Goal: Obtain resource: Obtain resource

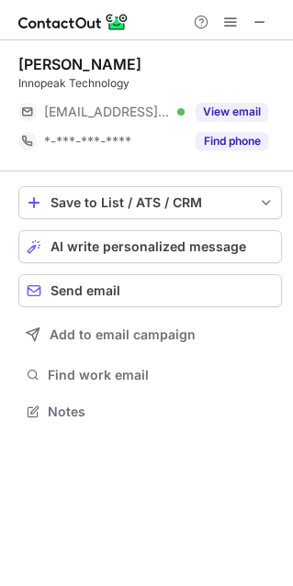
scroll to position [9, 9]
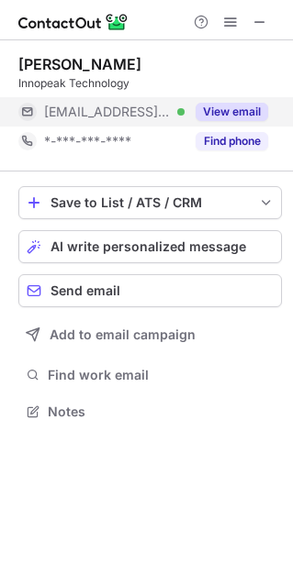
click at [223, 108] on button "View email" at bounding box center [231, 112] width 72 height 18
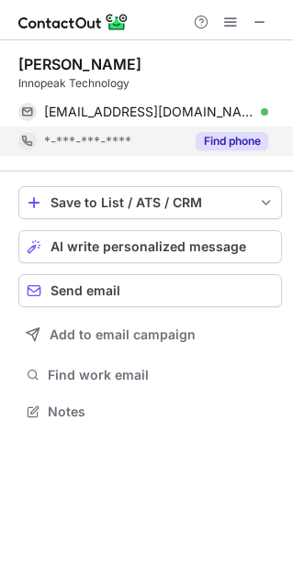
click at [221, 141] on button "Find phone" at bounding box center [231, 141] width 72 height 18
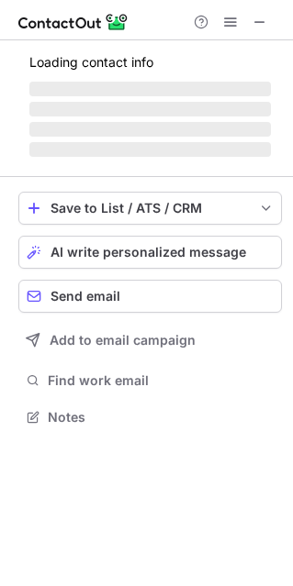
scroll to position [427, 293]
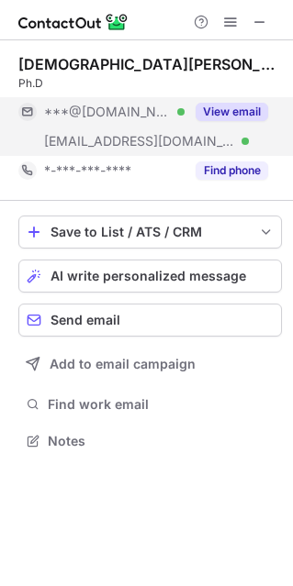
click at [224, 111] on button "View email" at bounding box center [231, 112] width 72 height 18
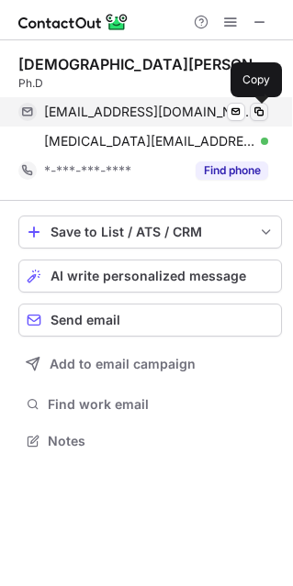
click at [258, 106] on span at bounding box center [258, 112] width 15 height 15
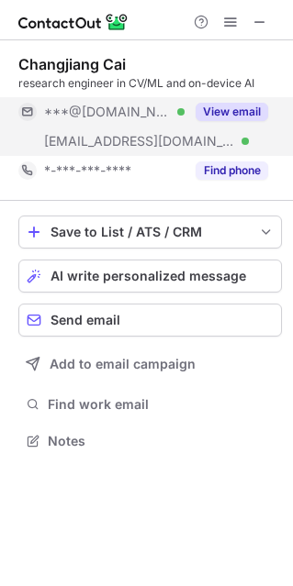
click at [236, 109] on button "View email" at bounding box center [231, 112] width 72 height 18
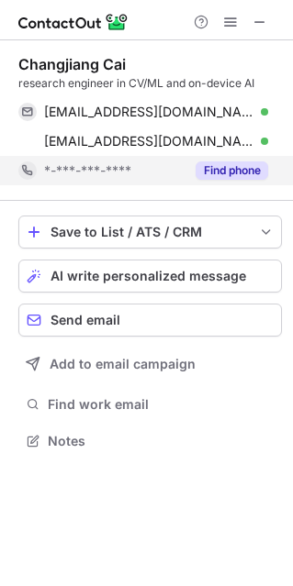
click at [231, 167] on button "Find phone" at bounding box center [231, 170] width 72 height 18
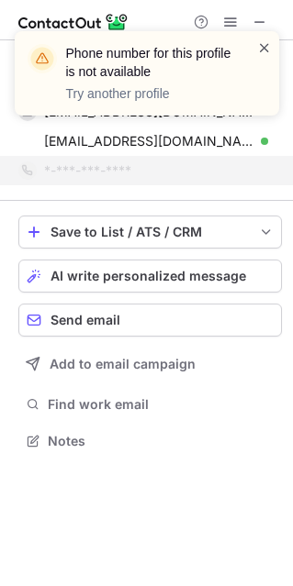
click at [268, 43] on span at bounding box center [264, 48] width 15 height 18
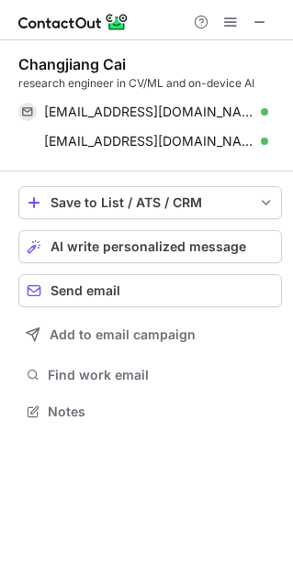
scroll to position [398, 293]
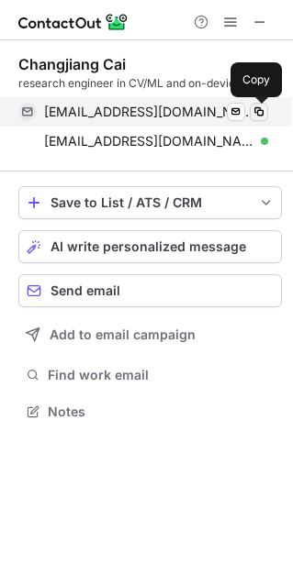
click at [260, 112] on span at bounding box center [258, 112] width 15 height 15
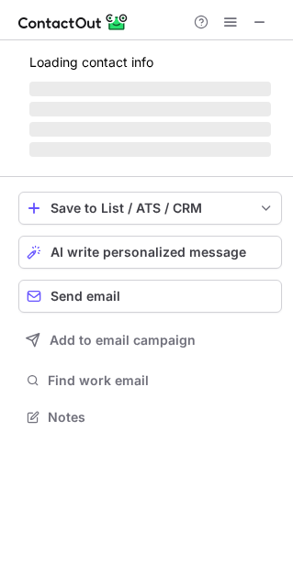
scroll to position [427, 293]
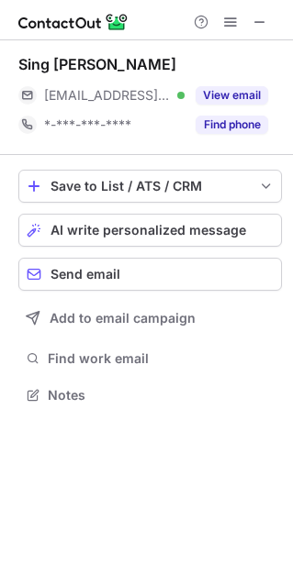
scroll to position [382, 293]
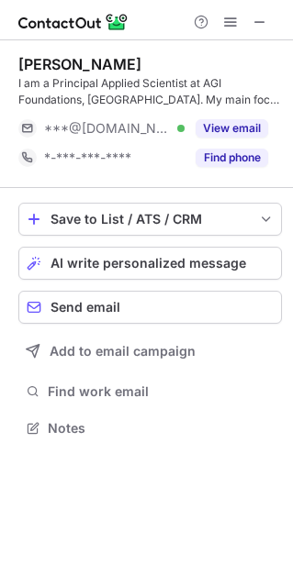
scroll to position [415, 293]
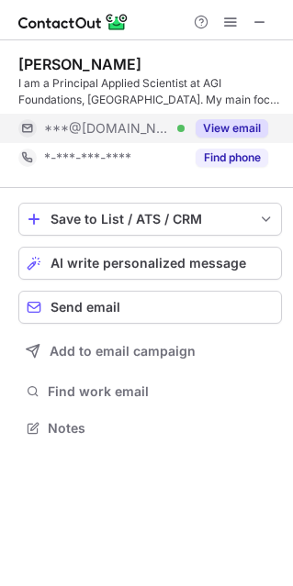
click at [236, 128] on button "View email" at bounding box center [231, 128] width 72 height 18
click at [236, 128] on div "***@[DOMAIN_NAME]" at bounding box center [156, 128] width 224 height 17
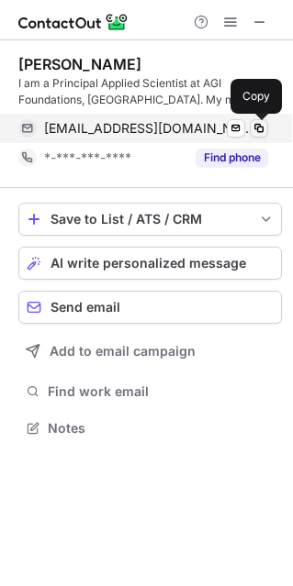
click at [263, 129] on span at bounding box center [258, 128] width 15 height 15
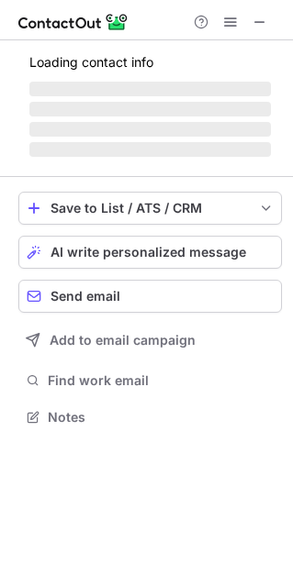
scroll to position [9, 9]
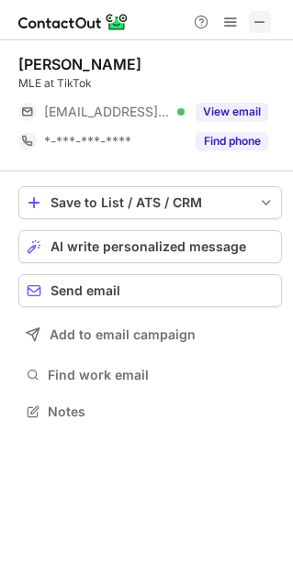
click at [262, 22] on span at bounding box center [259, 22] width 15 height 15
click at [261, 24] on span at bounding box center [259, 22] width 15 height 15
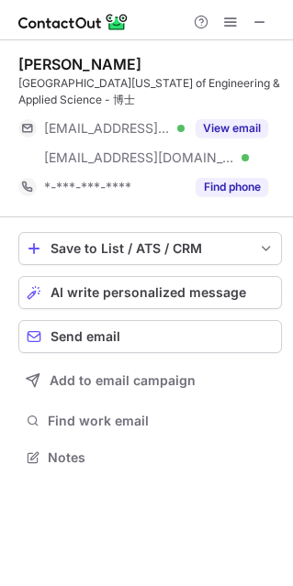
scroll to position [444, 293]
click at [260, 21] on span at bounding box center [259, 22] width 15 height 15
